Goal: Use online tool/utility: Use online tool/utility

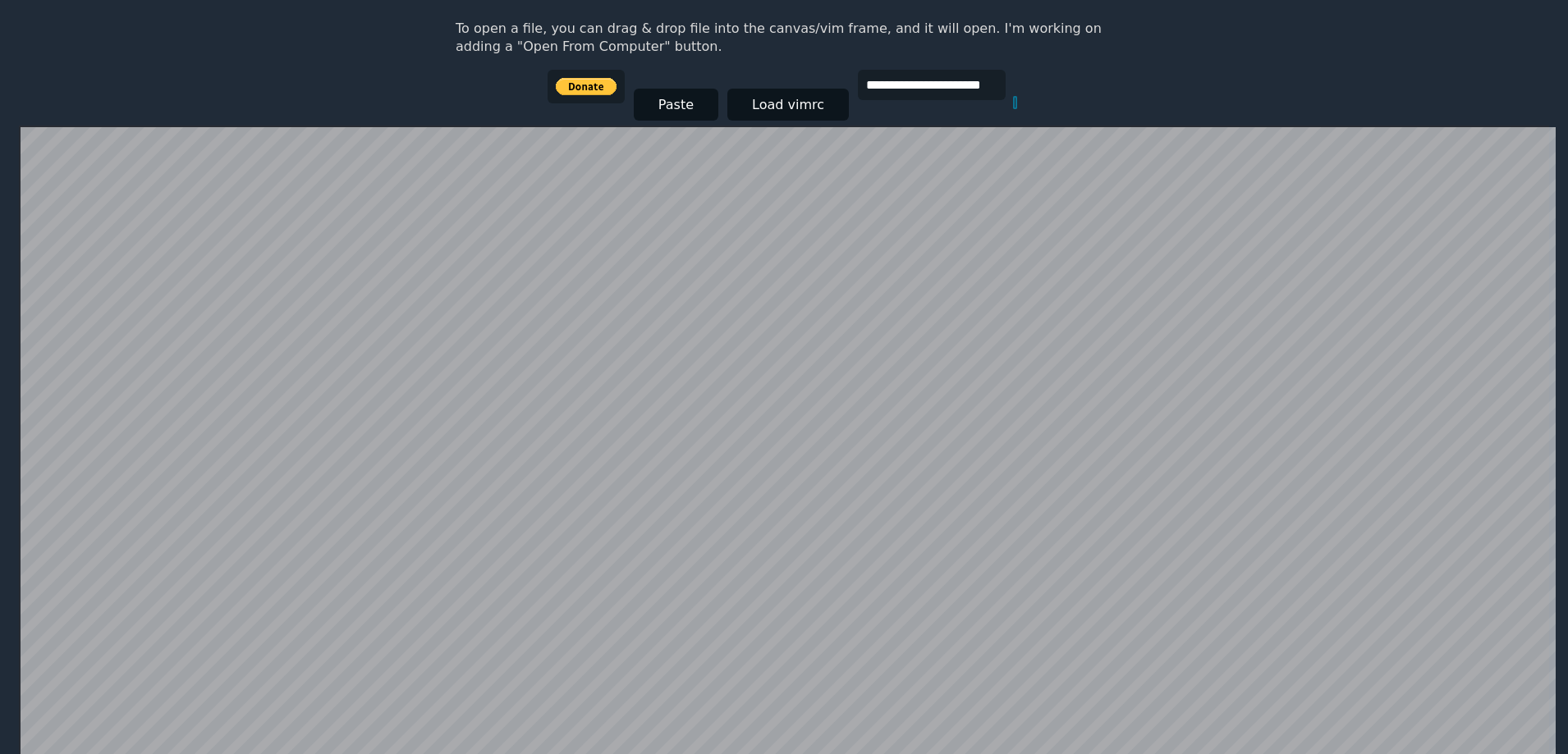
scroll to position [73, 0]
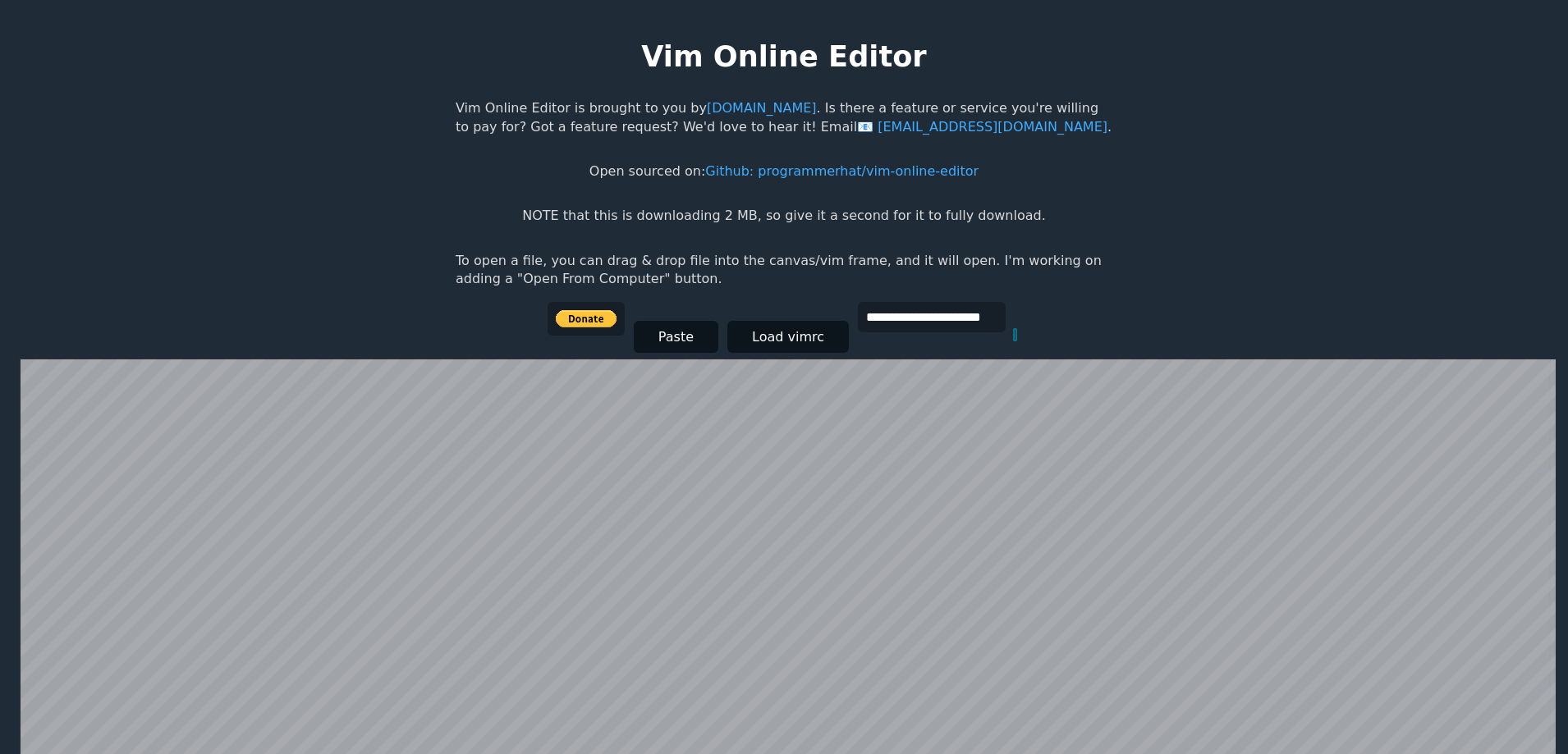
scroll to position [319, 0]
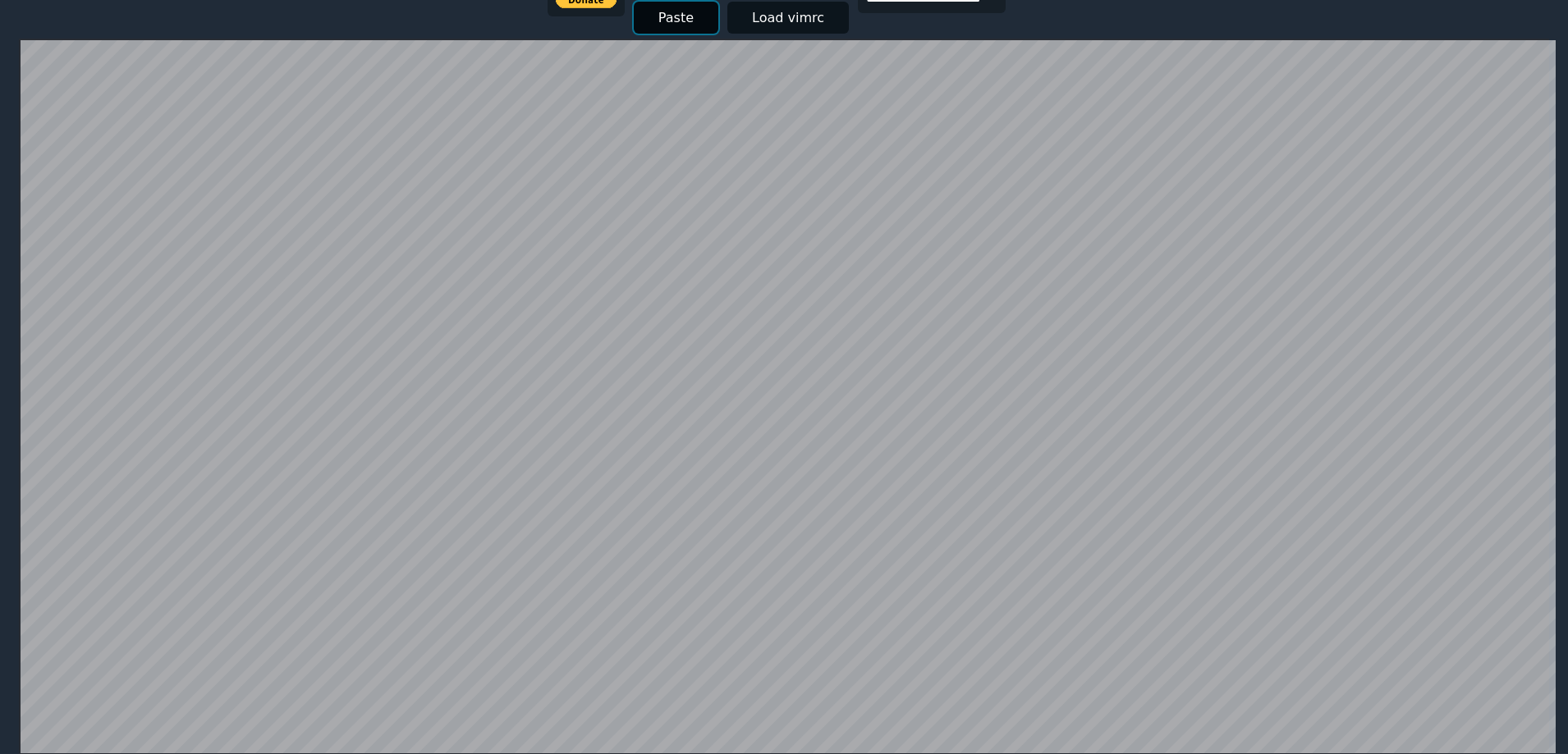
click at [697, 22] on button "Paste" at bounding box center [675, 18] width 84 height 32
click at [679, 16] on button "Paste" at bounding box center [675, 17] width 84 height 32
click at [660, 10] on button "Paste" at bounding box center [675, 17] width 84 height 32
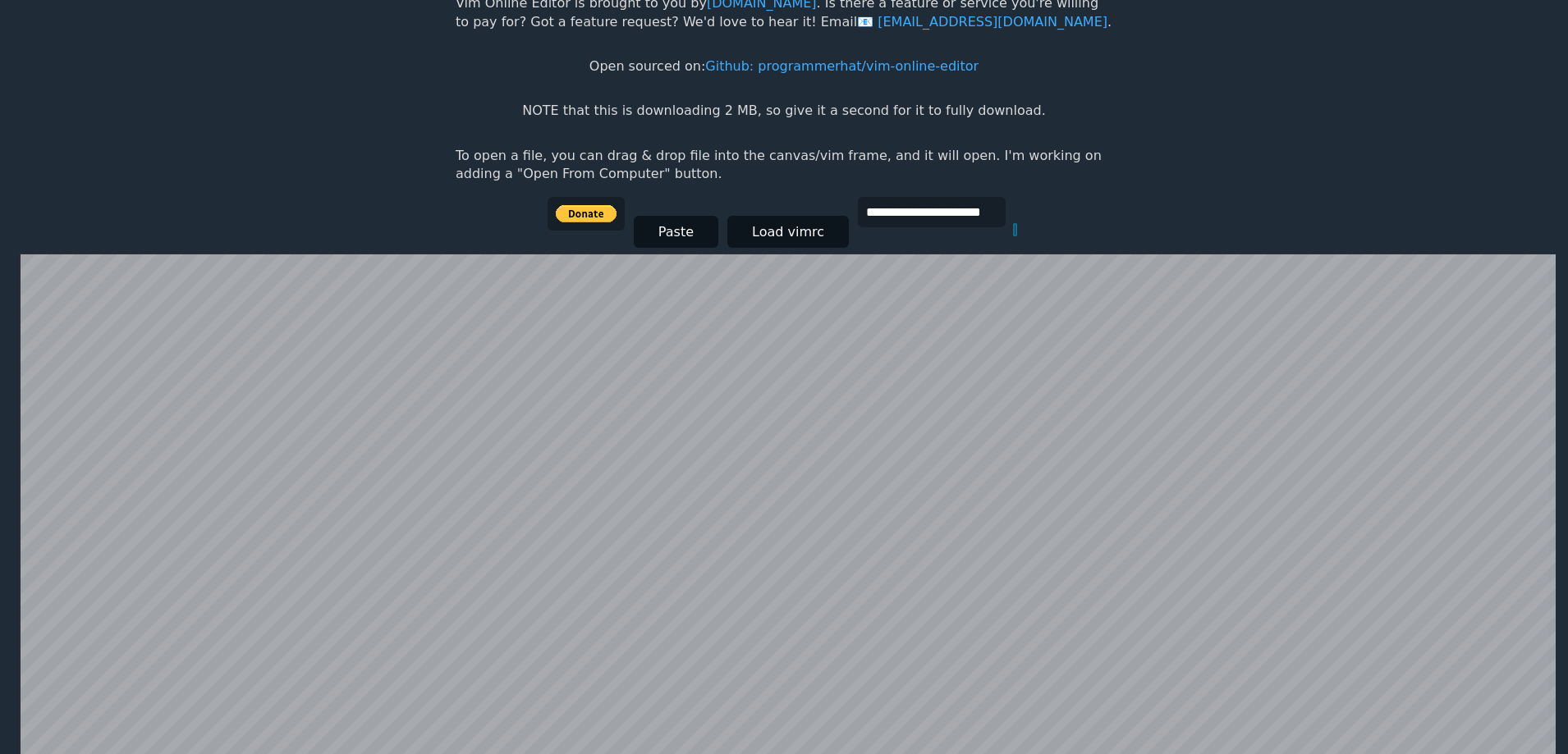
scroll to position [164, 0]
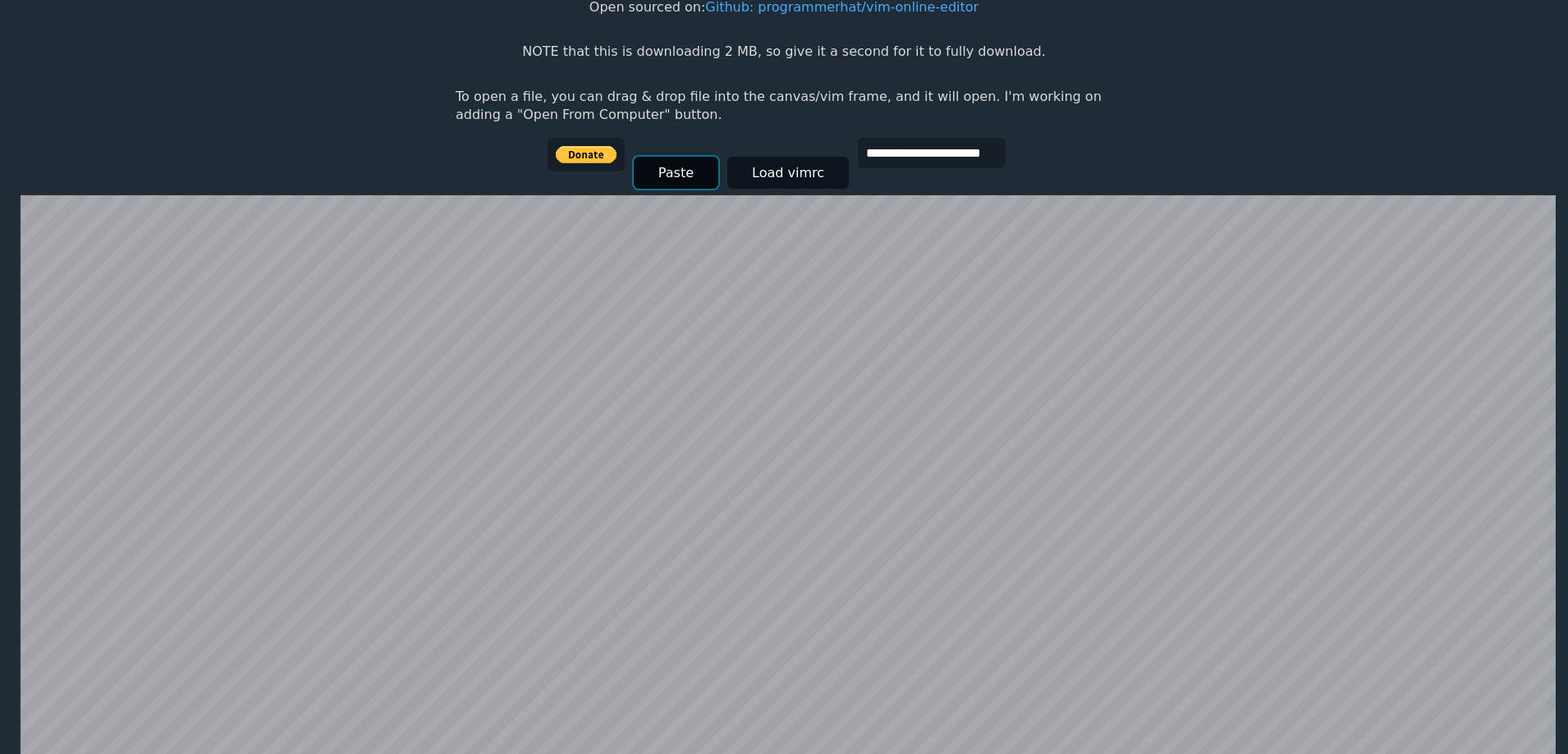
click at [685, 167] on button "Paste" at bounding box center [675, 173] width 84 height 32
